Goal: Task Accomplishment & Management: Complete application form

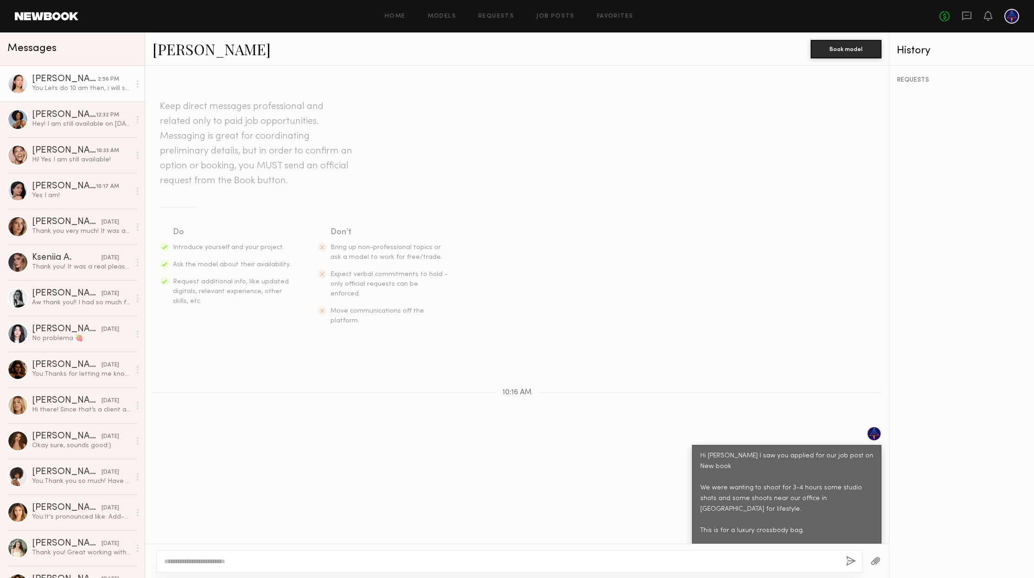
scroll to position [340, 0]
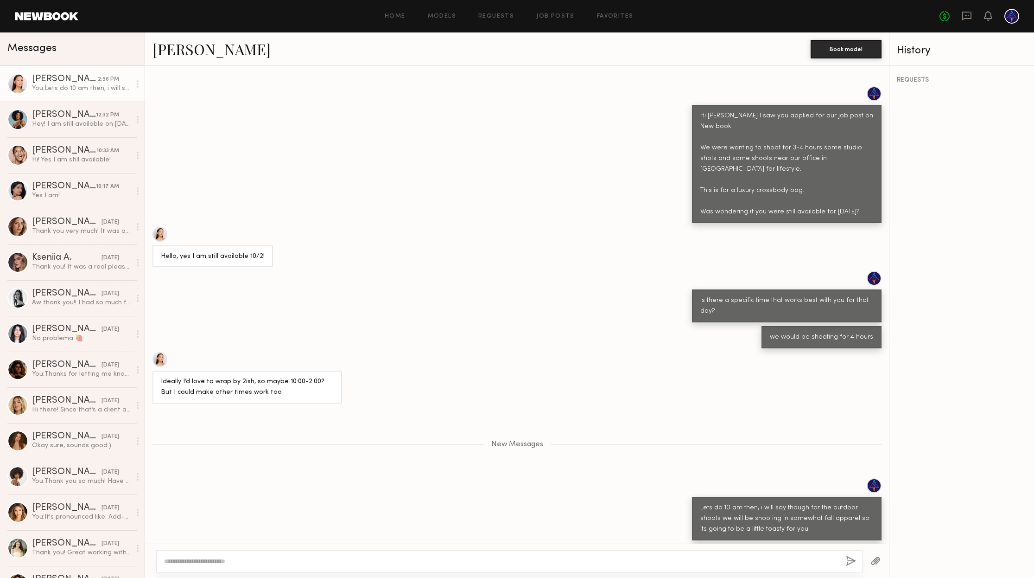
click at [76, 91] on div "You: Lets do 10 am then, i will say though for the outdoor shoots we will be sh…" at bounding box center [81, 88] width 99 height 9
click at [81, 91] on div "You: Lets do 10 am then, i will say though for the outdoor shoots we will be sh…" at bounding box center [81, 88] width 99 height 9
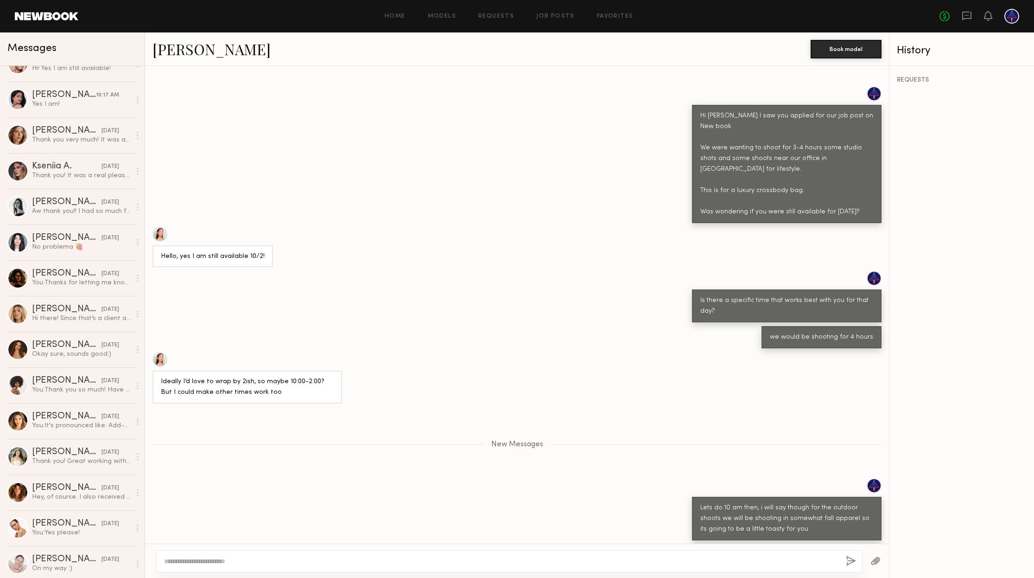
scroll to position [0, 0]
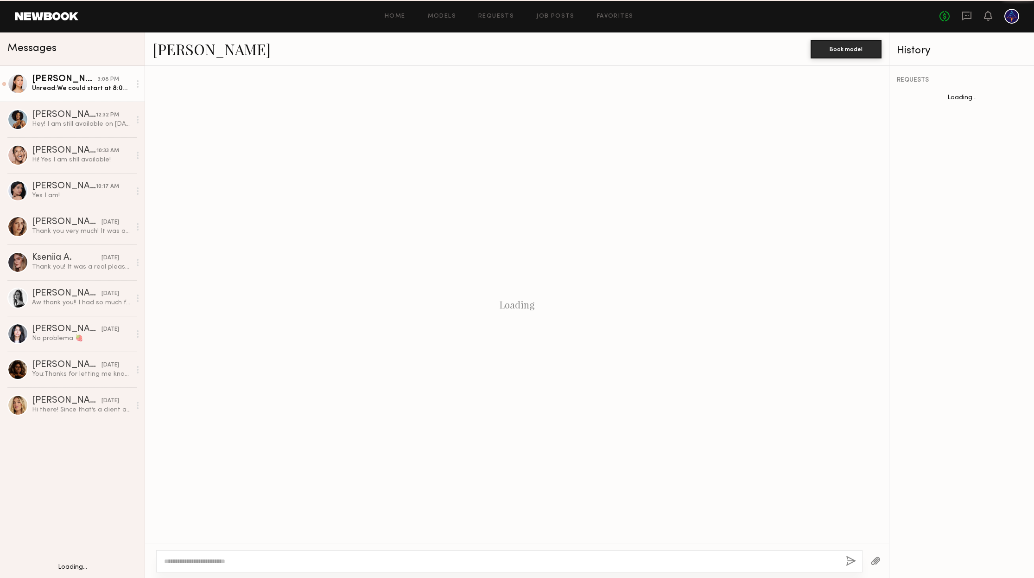
scroll to position [376, 0]
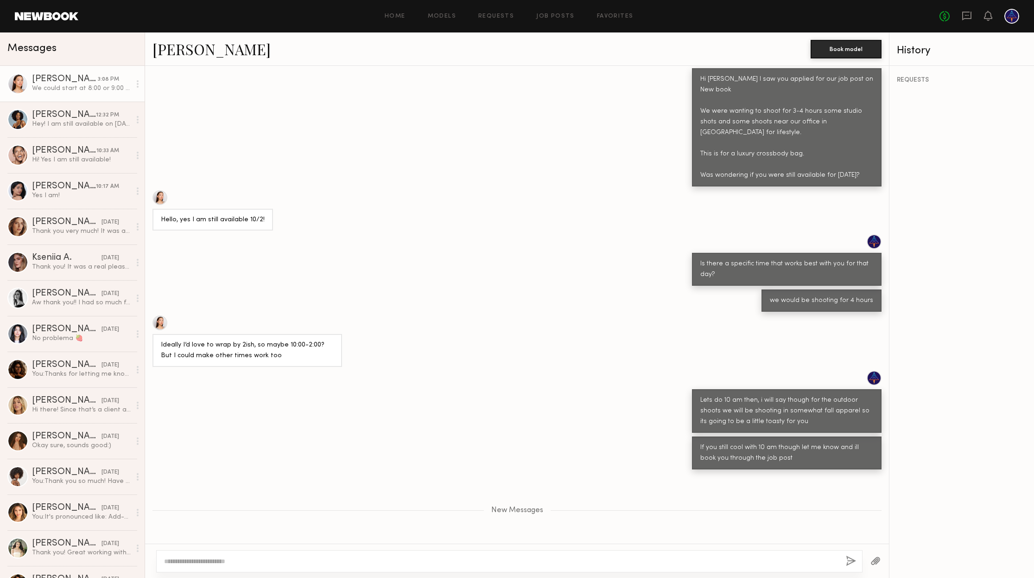
click at [254, 556] on textarea at bounding box center [501, 560] width 674 height 9
type textarea "**********"
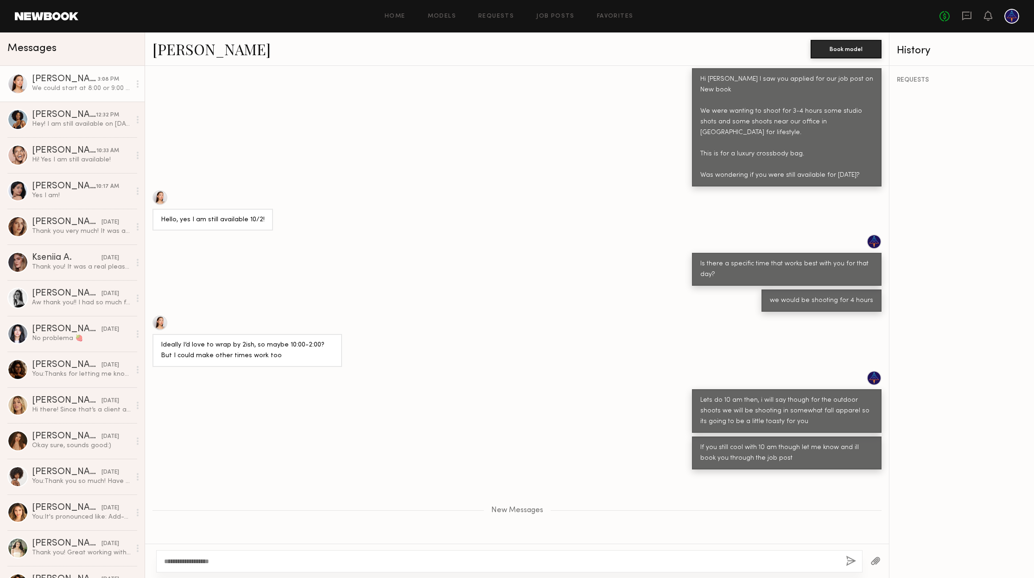
click at [850, 561] on button "button" at bounding box center [851, 561] width 10 height 12
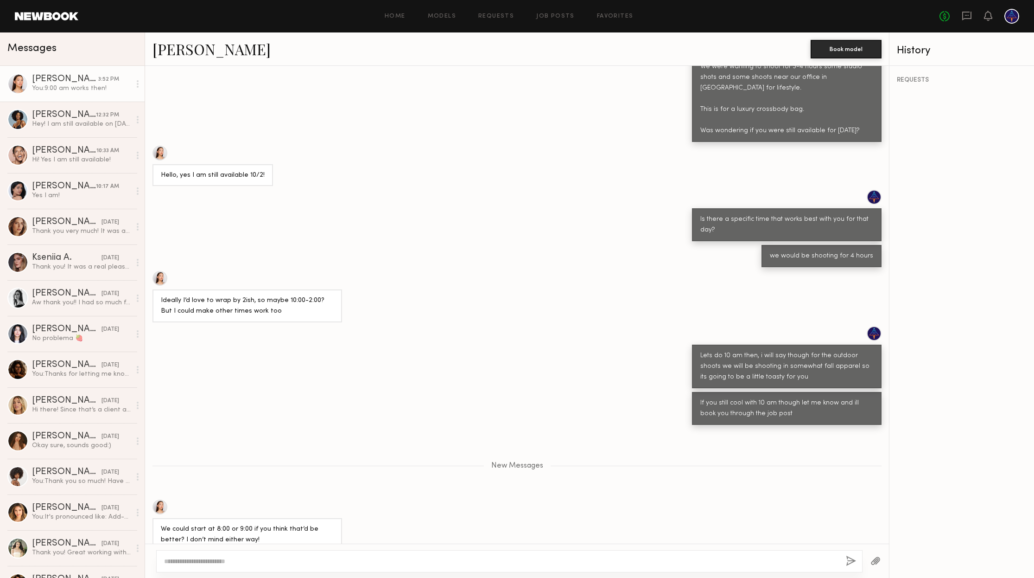
click at [32, 20] on header "Home Models Requests Job Posts Favorites Sign Out No fees up to $5,000" at bounding box center [517, 16] width 1034 height 32
click at [34, 18] on link at bounding box center [47, 16] width 64 height 8
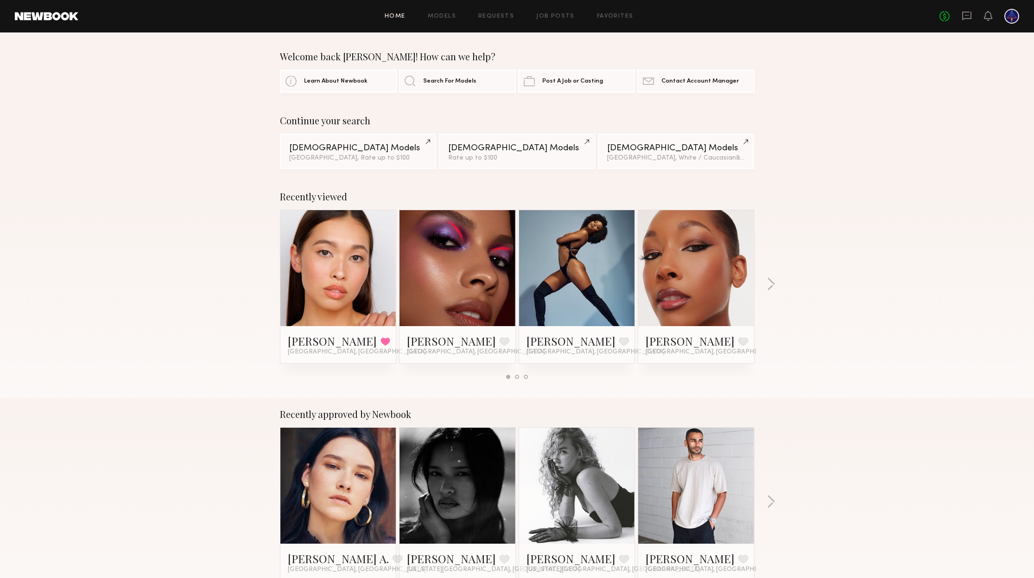
click at [531, 19] on div "Home Models Requests Job Posts Favorites Sign Out No fees up to $5,000" at bounding box center [548, 16] width 941 height 15
click at [544, 19] on div "Home Models Requests Job Posts Favorites Sign Out No fees up to $5,000" at bounding box center [548, 16] width 941 height 15
click at [547, 16] on link "Job Posts" at bounding box center [555, 16] width 38 height 6
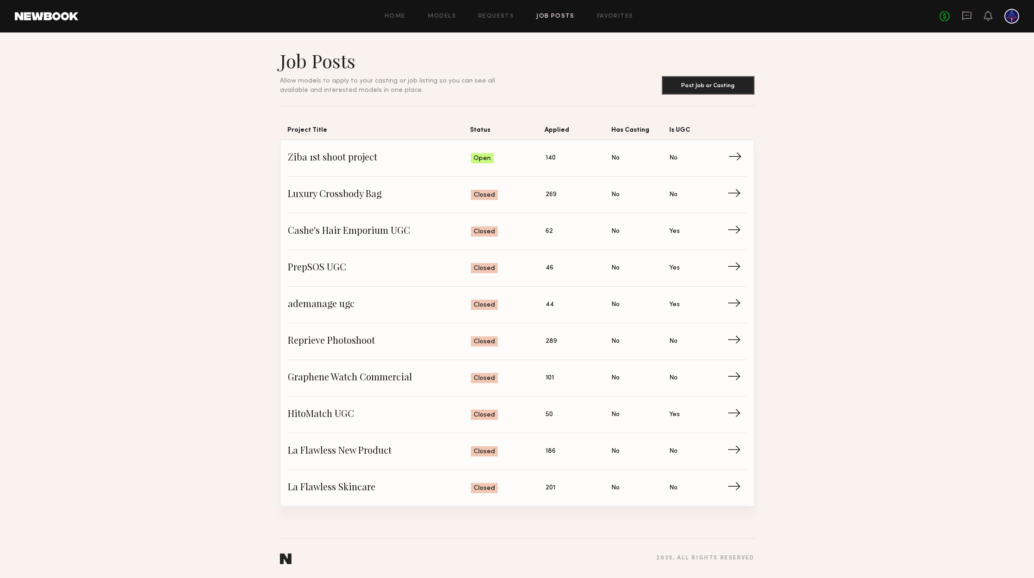
click at [356, 151] on span "Ziba 1st shoot project" at bounding box center [380, 158] width 184 height 14
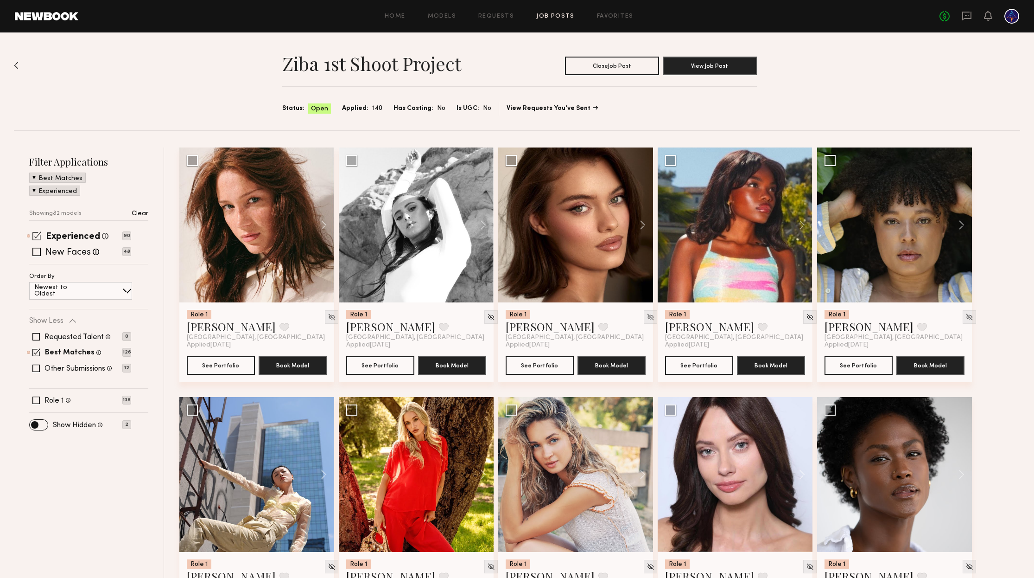
click at [37, 233] on span at bounding box center [36, 235] width 9 height 9
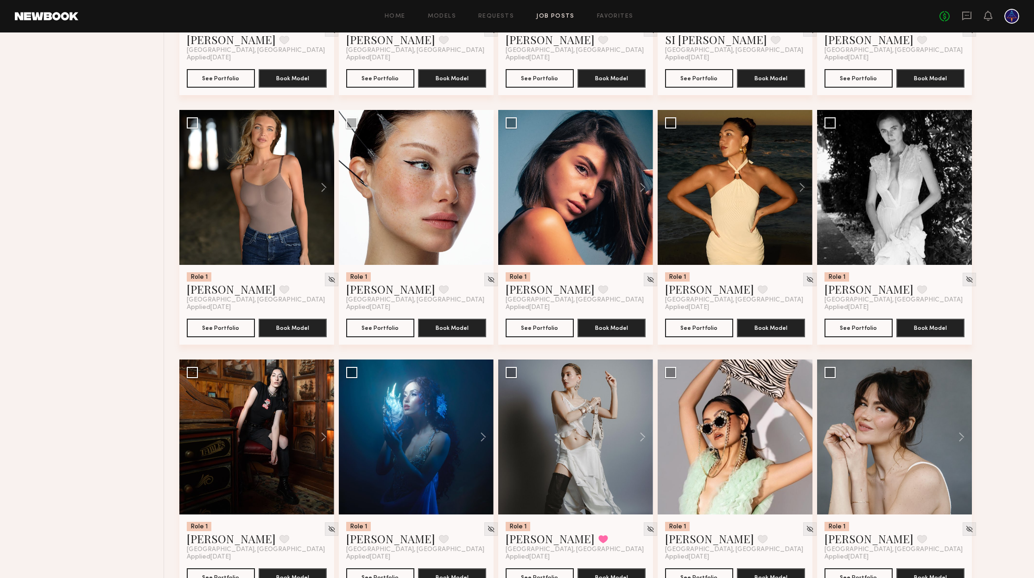
scroll to position [4028, 0]
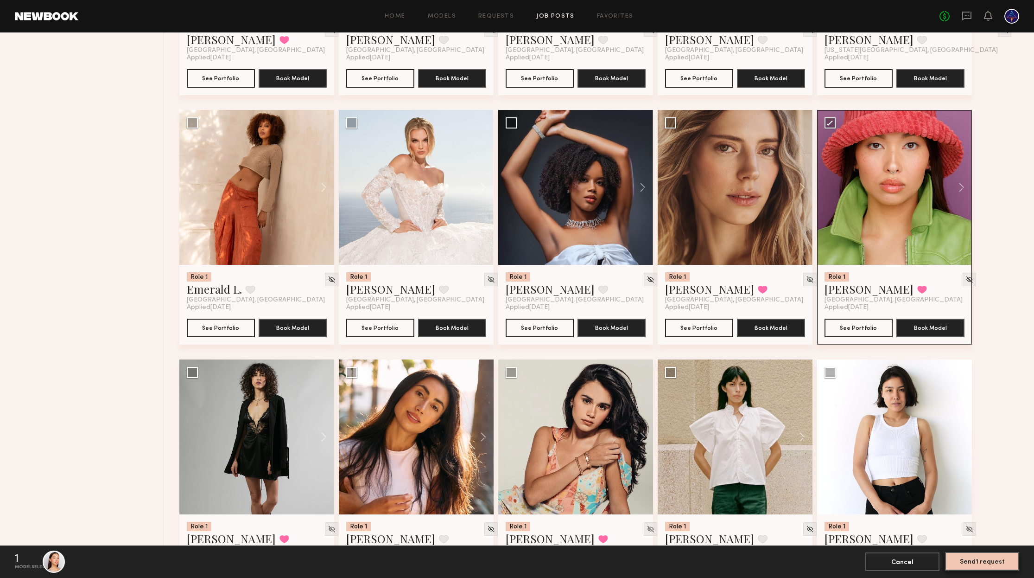
click at [990, 564] on button "Send 1 request" at bounding box center [982, 561] width 74 height 19
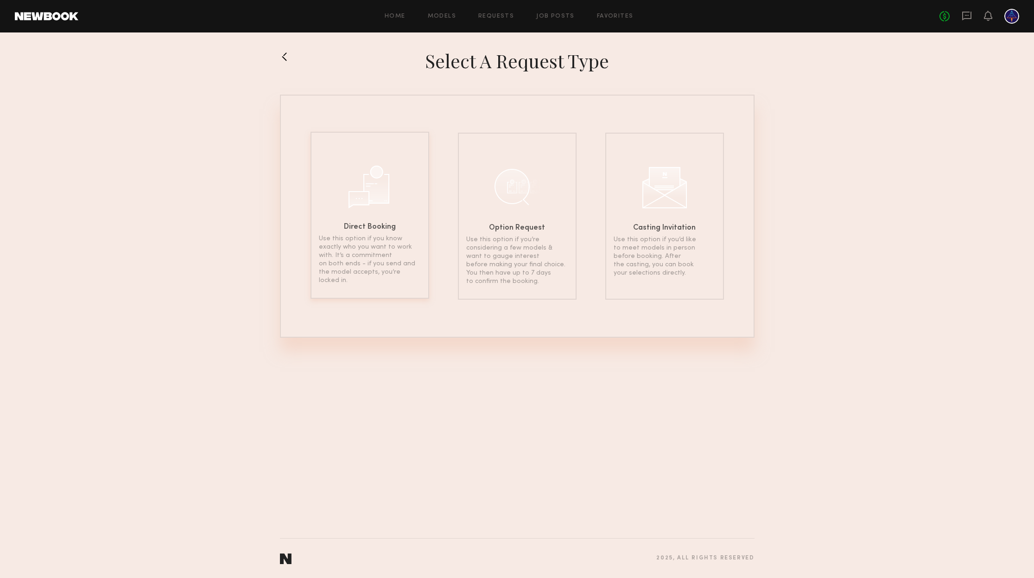
click at [369, 236] on p "Use this option if you know exactly who you want to work with. It’s a commitmen…" at bounding box center [370, 260] width 102 height 50
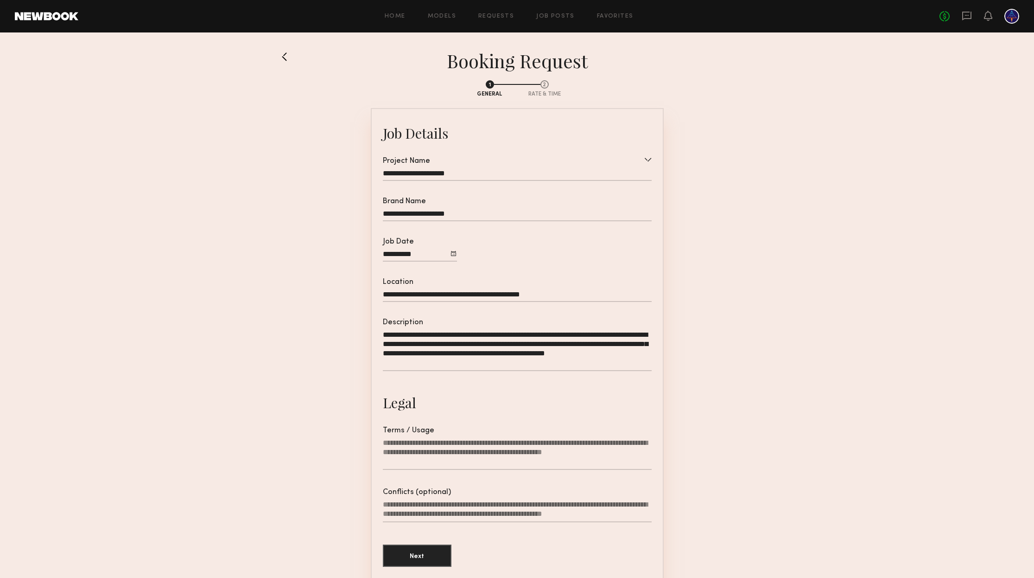
scroll to position [70, 0]
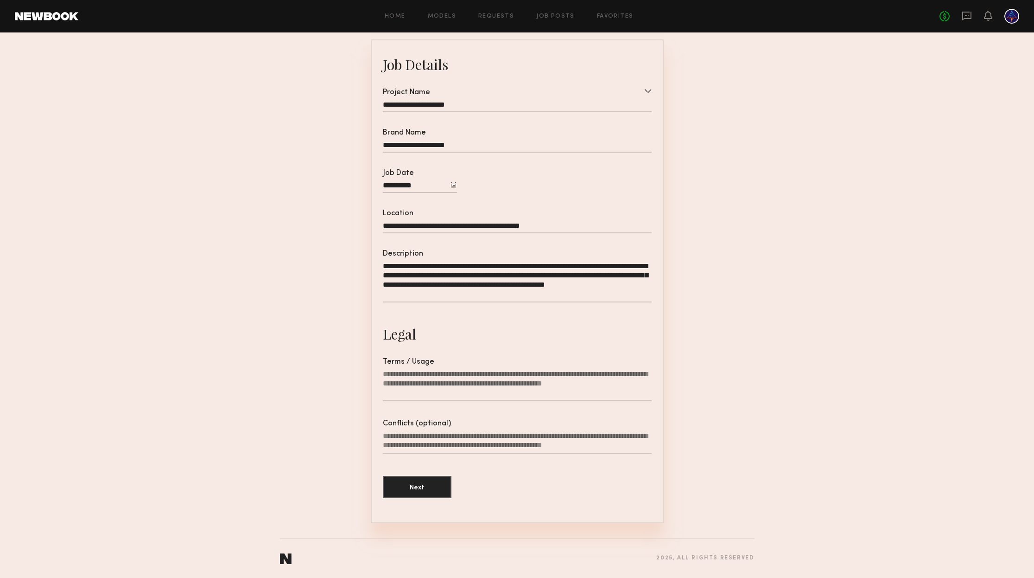
click at [446, 370] on textarea "Terms / Usage" at bounding box center [517, 385] width 269 height 32
type textarea "*"
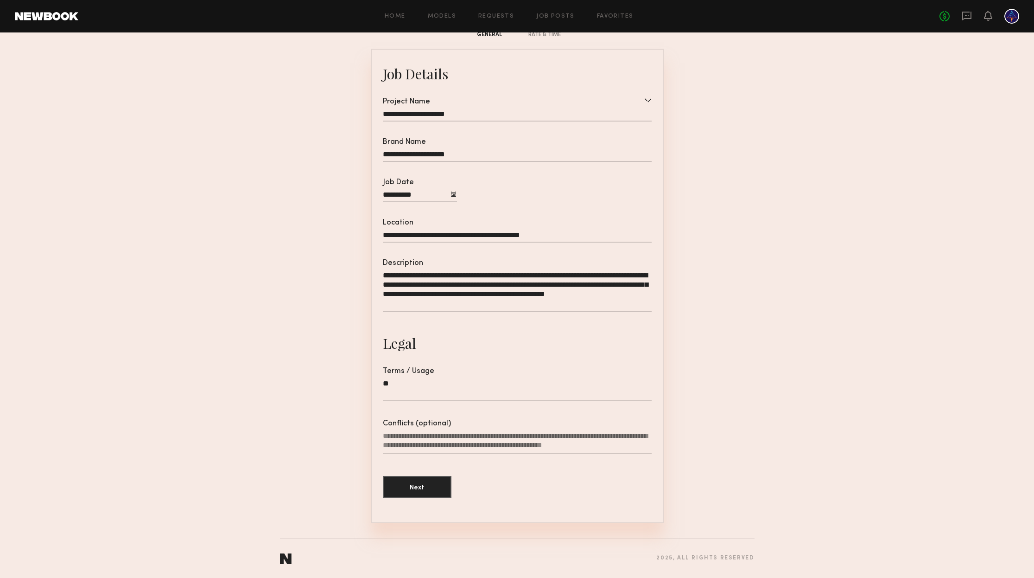
type textarea "*"
type textarea "**********"
click at [412, 478] on button "Next" at bounding box center [417, 486] width 69 height 22
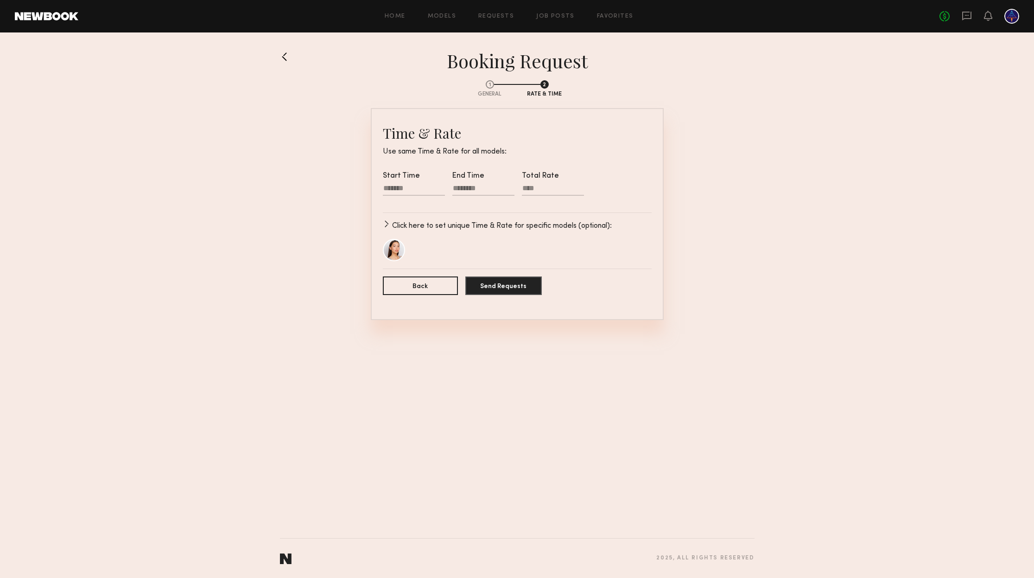
click at [385, 191] on div at bounding box center [414, 190] width 62 height 12
click at [395, 187] on div at bounding box center [414, 190] width 62 height 12
click at [464, 184] on div at bounding box center [483, 190] width 62 height 12
click at [462, 186] on div at bounding box center [483, 190] width 62 height 12
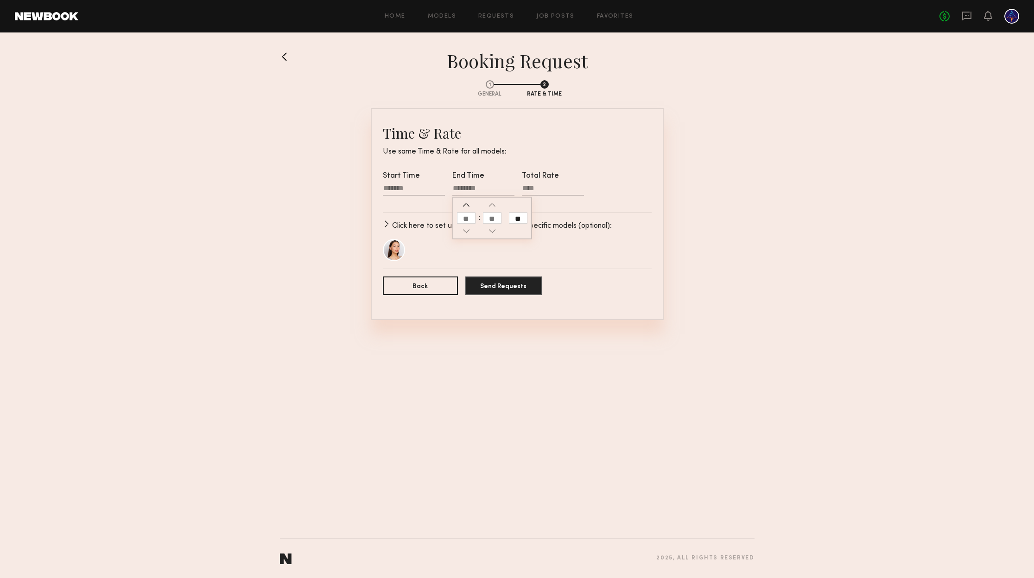
click at [464, 205] on button "button" at bounding box center [466, 204] width 7 height 7
click at [519, 221] on input "**" at bounding box center [518, 217] width 19 height 11
type input "********"
type input "**"
drag, startPoint x: 716, startPoint y: 194, endPoint x: 695, endPoint y: 196, distance: 20.9
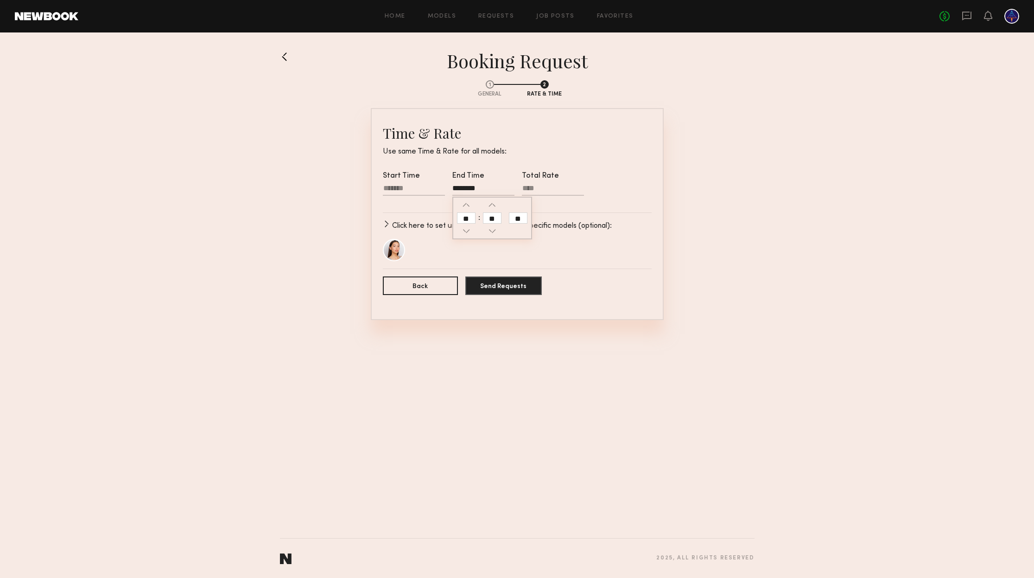
click at [715, 194] on section "1 General 2 Rate & Time Time & Rate Use same Time & Rate for all models: Start …" at bounding box center [517, 196] width 475 height 248
click at [630, 186] on div "Start Time End Time ******** Total Rate" at bounding box center [517, 188] width 269 height 33
click at [532, 184] on div at bounding box center [553, 194] width 62 height 21
click at [532, 184] on input "Total Rate" at bounding box center [553, 190] width 62 height 12
click at [534, 189] on input "Total Rate" at bounding box center [553, 190] width 62 height 12
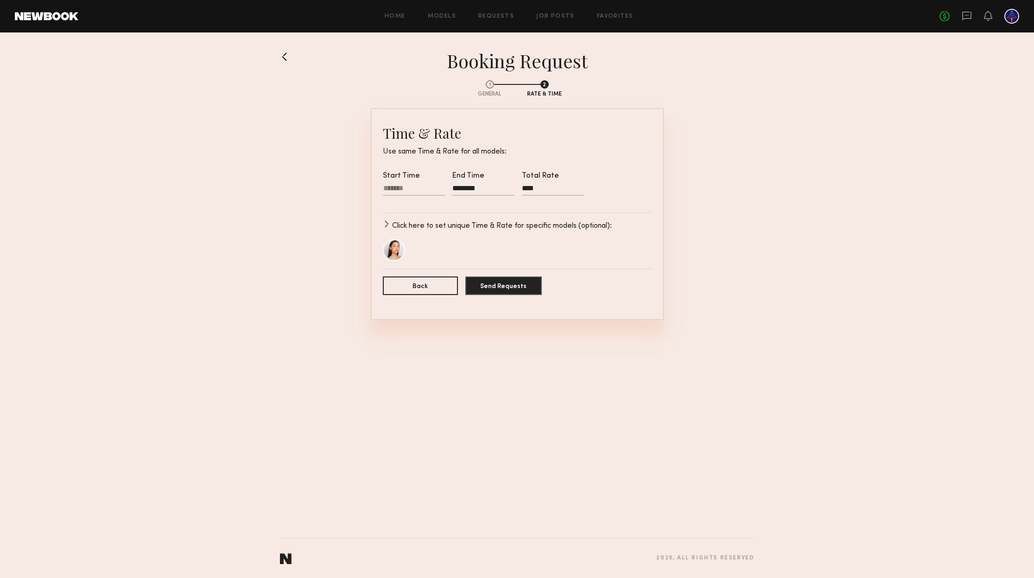
type input "****"
click at [605, 184] on div "Start Time End Time ******** Total Rate ****" at bounding box center [517, 188] width 269 height 33
click at [384, 225] on button "button" at bounding box center [386, 223] width 7 height 7
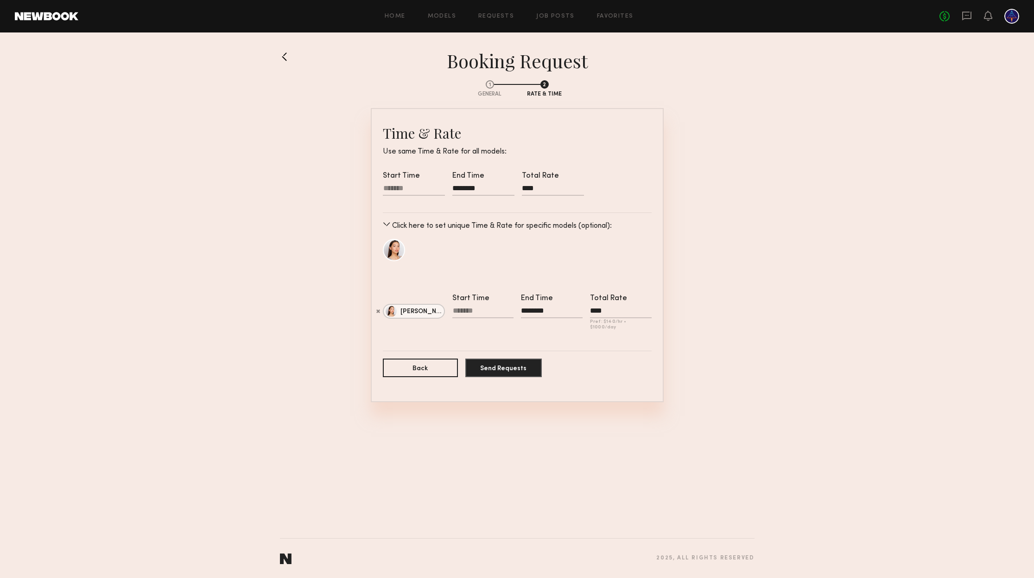
click at [384, 225] on button "button" at bounding box center [386, 223] width 7 height 7
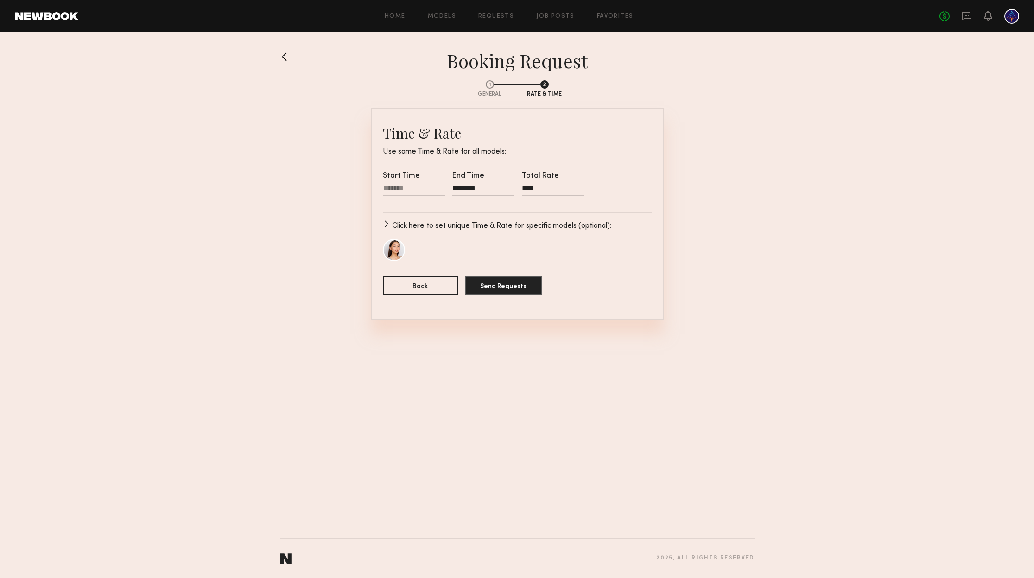
click at [384, 225] on button "button" at bounding box center [386, 223] width 7 height 7
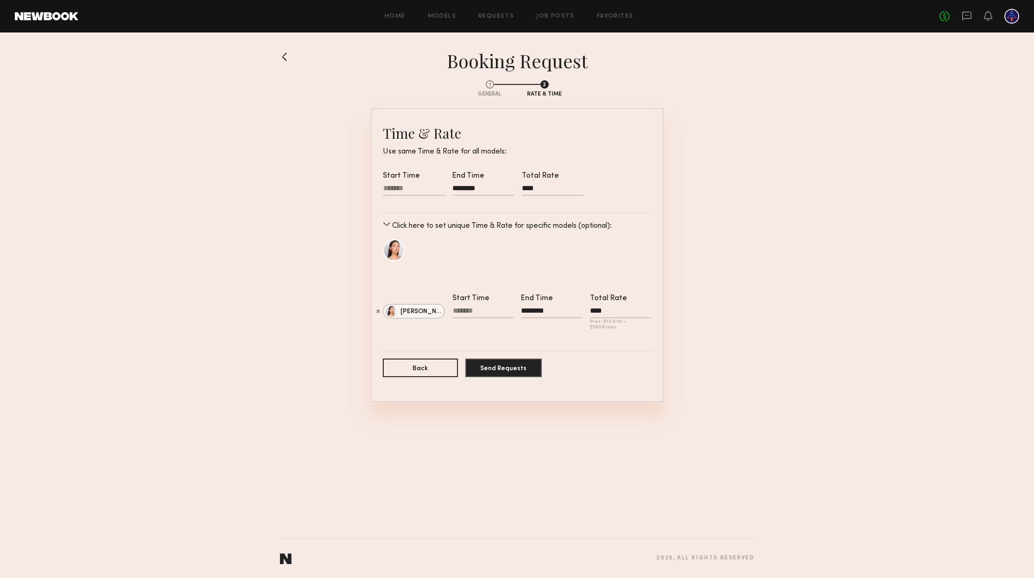
click at [384, 225] on button "button" at bounding box center [386, 223] width 7 height 7
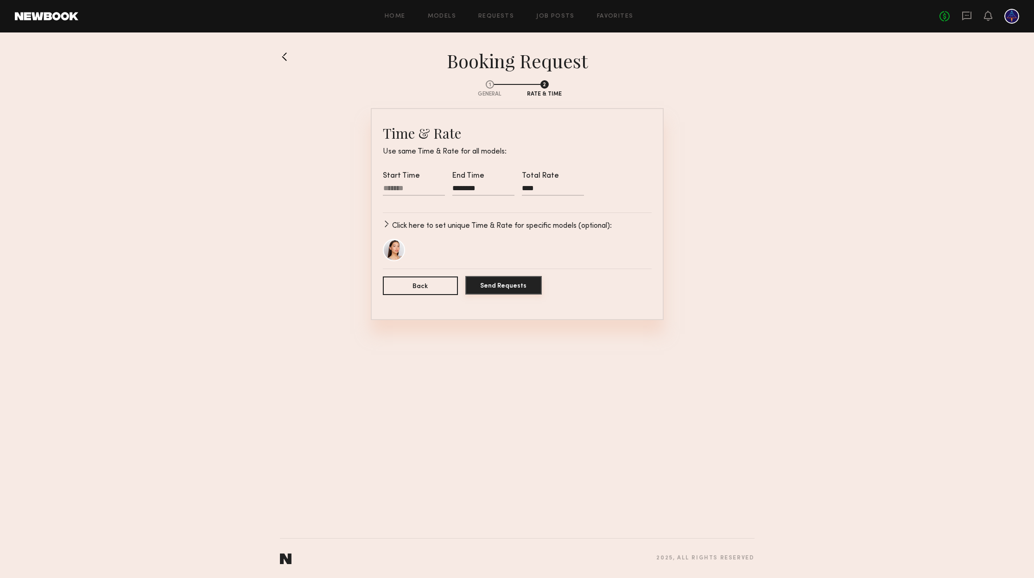
click at [515, 287] on button "Send Requests" at bounding box center [503, 285] width 76 height 19
click at [387, 186] on div at bounding box center [414, 190] width 62 height 12
click at [398, 209] on button "button" at bounding box center [396, 204] width 7 height 7
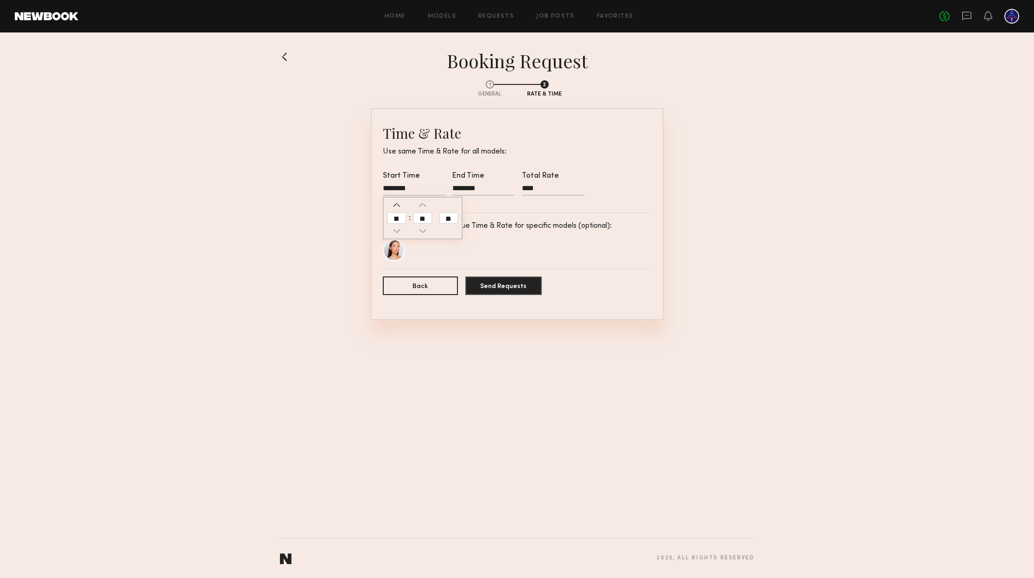
click at [398, 209] on button "button" at bounding box center [396, 204] width 7 height 7
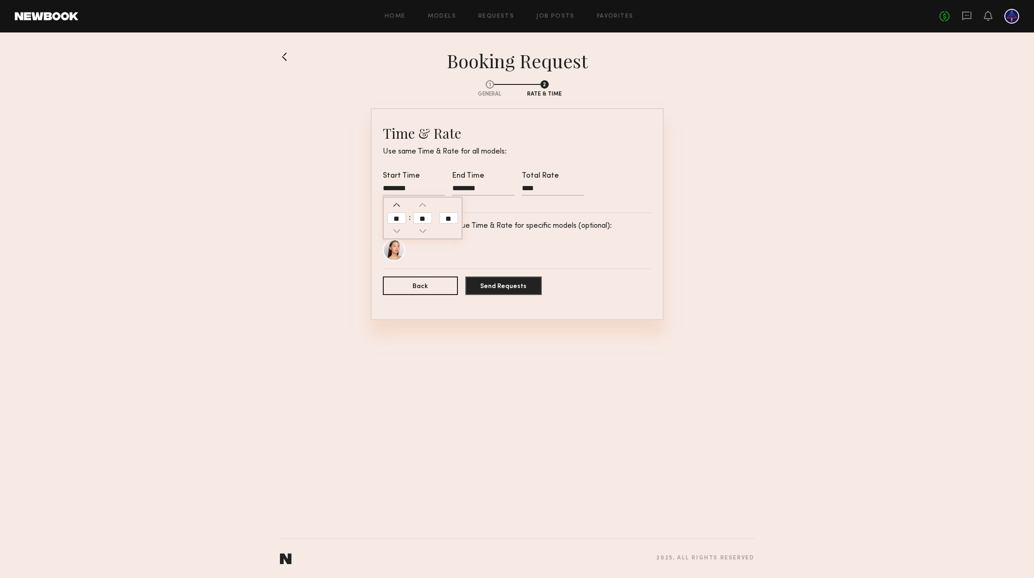
click at [398, 209] on button "button" at bounding box center [396, 204] width 7 height 7
type input "********"
click at [509, 290] on button "Send Requests" at bounding box center [503, 285] width 76 height 19
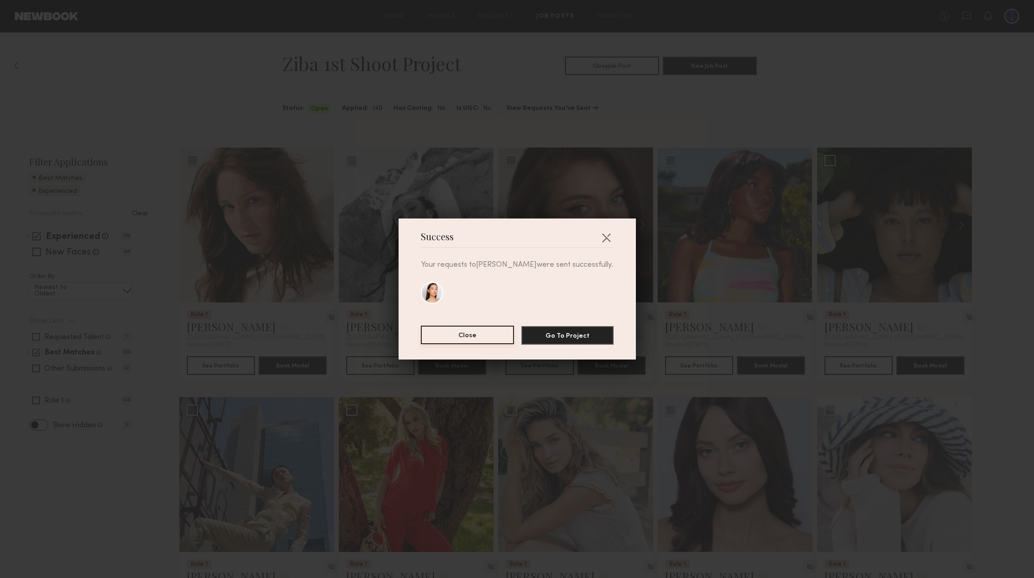
click at [481, 333] on button "Close" at bounding box center [467, 334] width 93 height 19
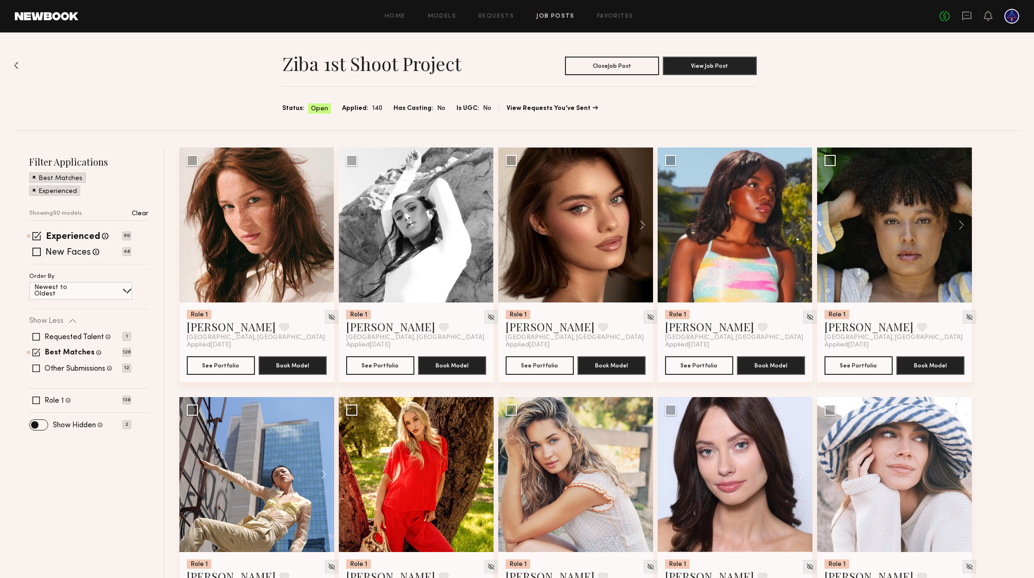
click at [972, 21] on div "No fees up to $5,000" at bounding box center [980, 16] width 80 height 15
click at [971, 19] on icon at bounding box center [966, 16] width 9 height 9
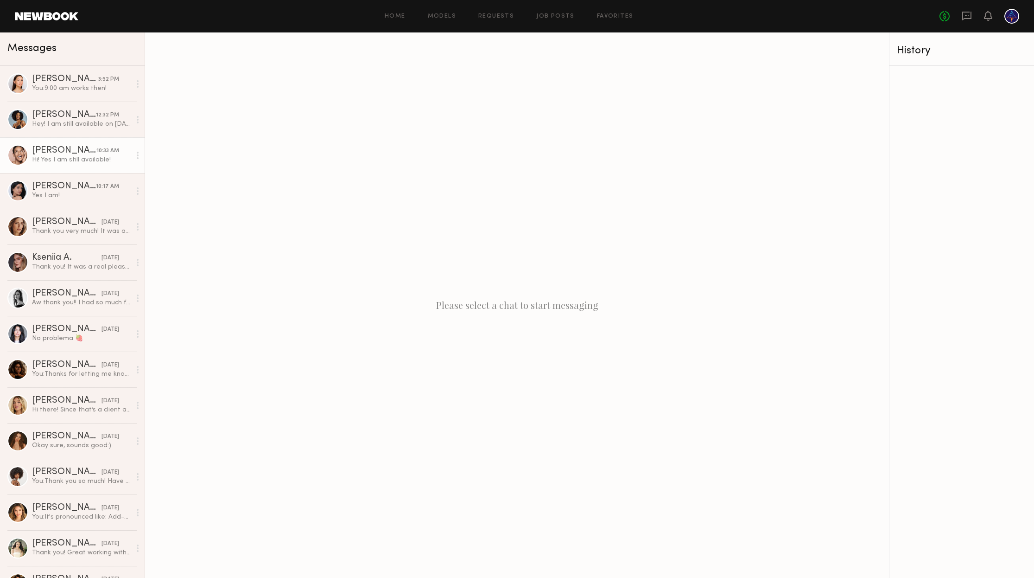
drag, startPoint x: 84, startPoint y: 84, endPoint x: 132, endPoint y: 154, distance: 84.7
click at [84, 84] on div "You: 9:00 am works then!" at bounding box center [81, 88] width 99 height 9
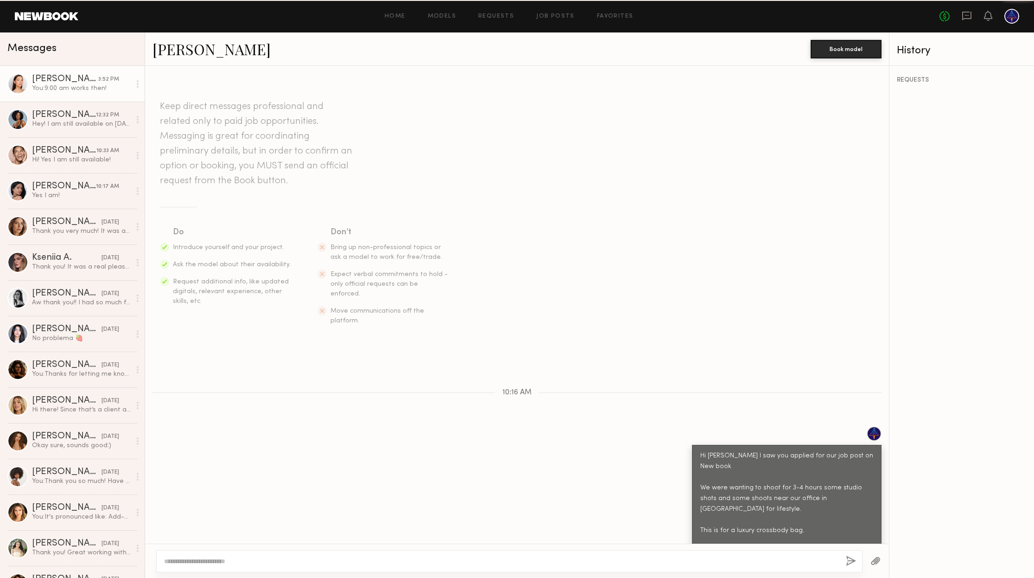
scroll to position [350, 0]
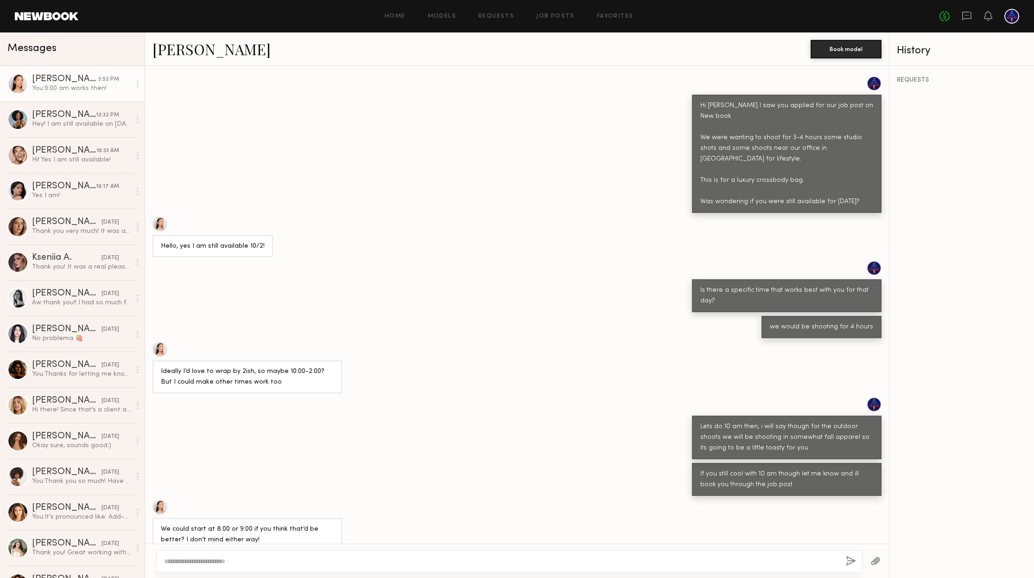
click at [426, 554] on div at bounding box center [509, 561] width 706 height 22
click at [426, 553] on div at bounding box center [509, 561] width 706 height 22
click at [396, 566] on div at bounding box center [509, 561] width 706 height 22
click at [395, 561] on textarea at bounding box center [501, 560] width 674 height 9
type textarea "**********"
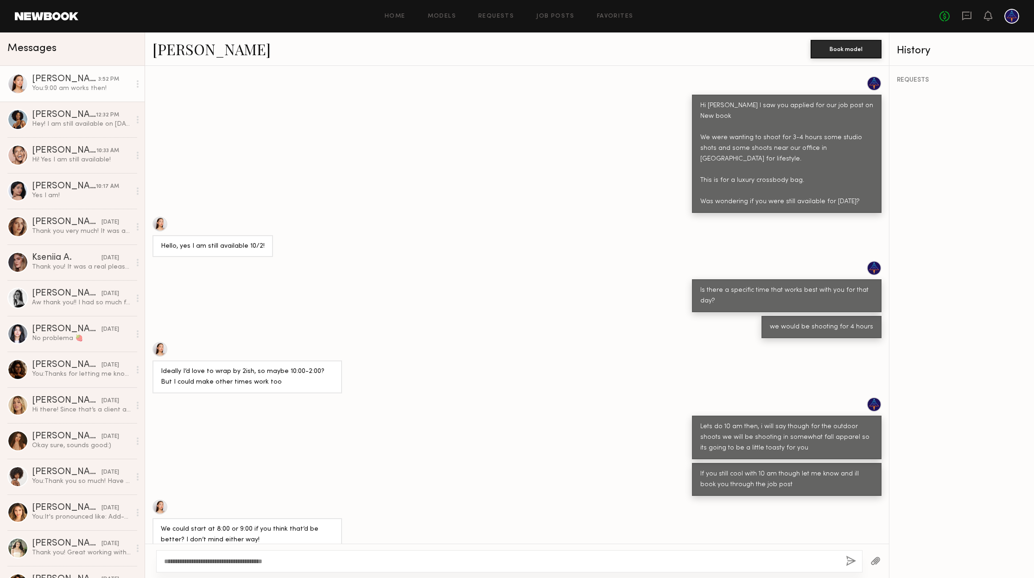
click at [849, 559] on button "button" at bounding box center [851, 561] width 10 height 12
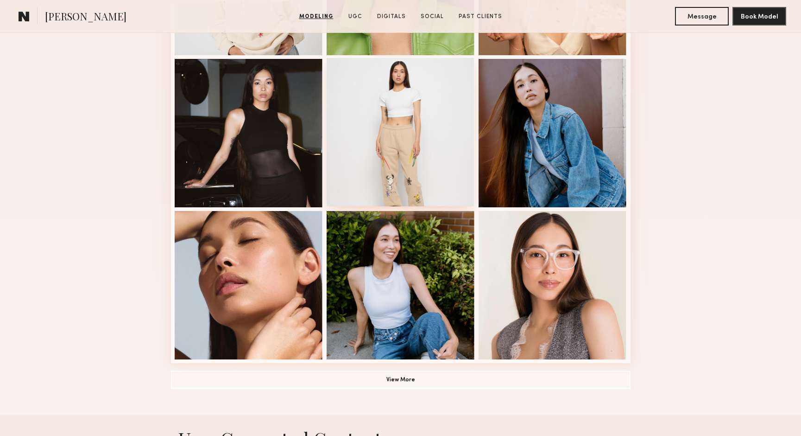
scroll to position [520, 0]
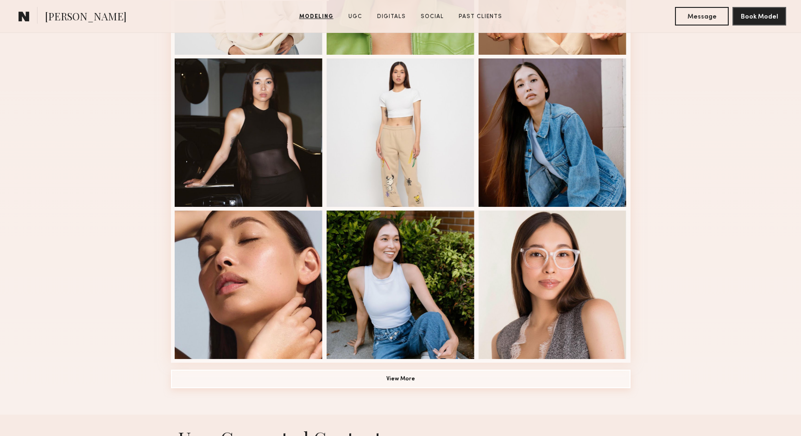
click at [374, 378] on button "View More" at bounding box center [401, 378] width 460 height 19
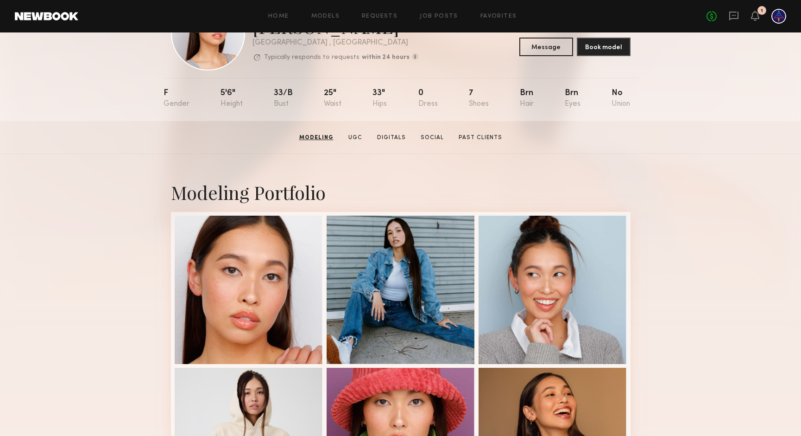
scroll to position [0, 0]
